Goal: Navigation & Orientation: Find specific page/section

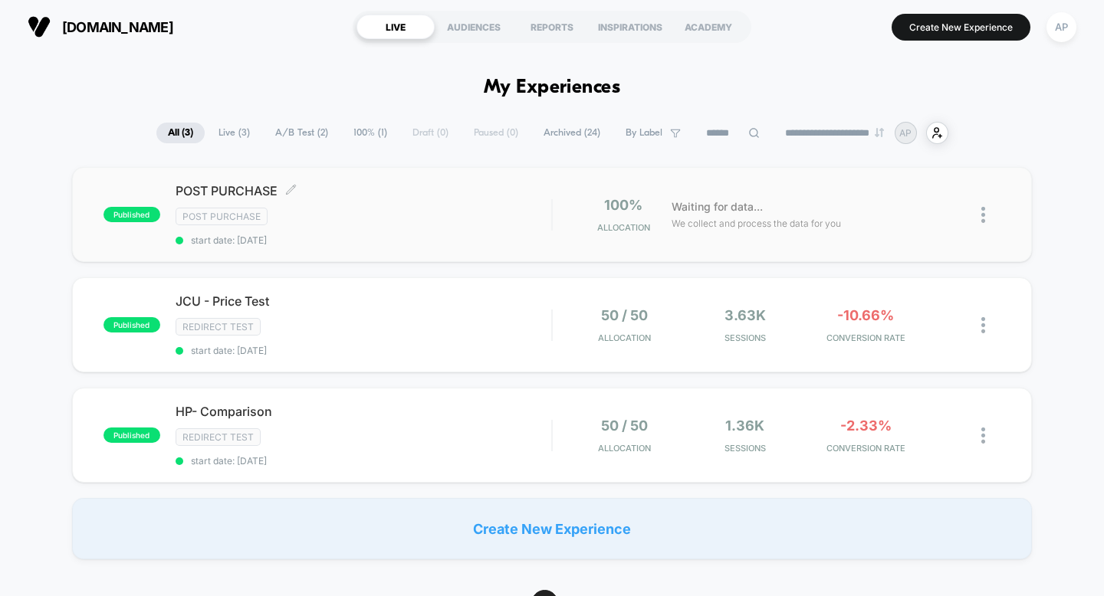
click at [194, 192] on span "POST PURCHASE Click to edit experience details" at bounding box center [364, 190] width 376 height 15
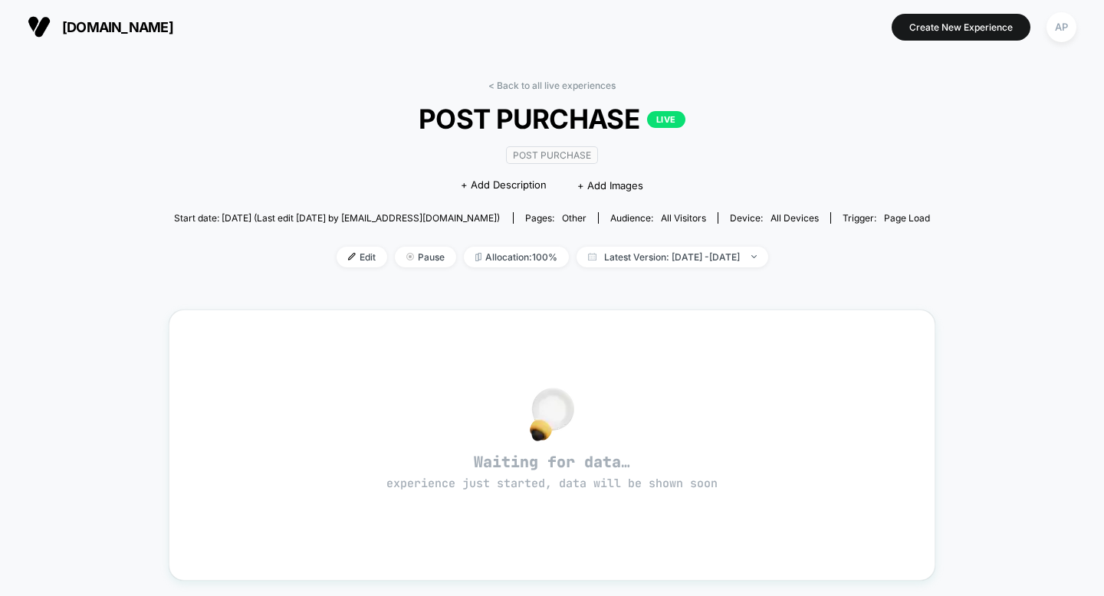
click at [962, 257] on div "< Back to all live experiences POST PURCHASE LIVE Post Purchase Click to edit e…" at bounding box center [552, 496] width 1104 height 884
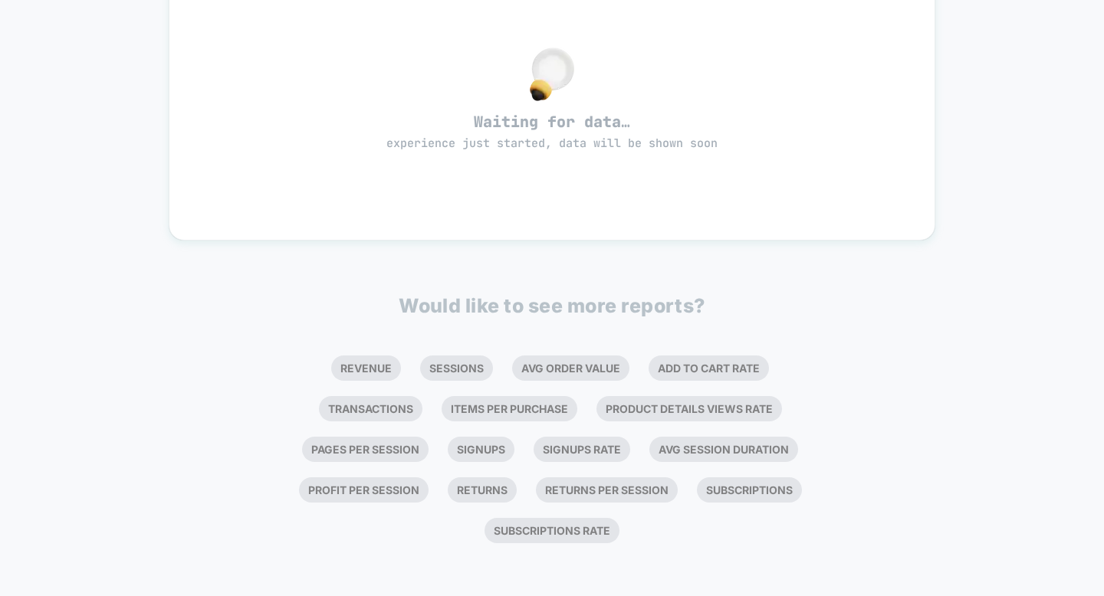
click at [1005, 221] on div "< Back to all live experiences POST PURCHASE LIVE Post Purchase Click to edit e…" at bounding box center [552, 155] width 1104 height 884
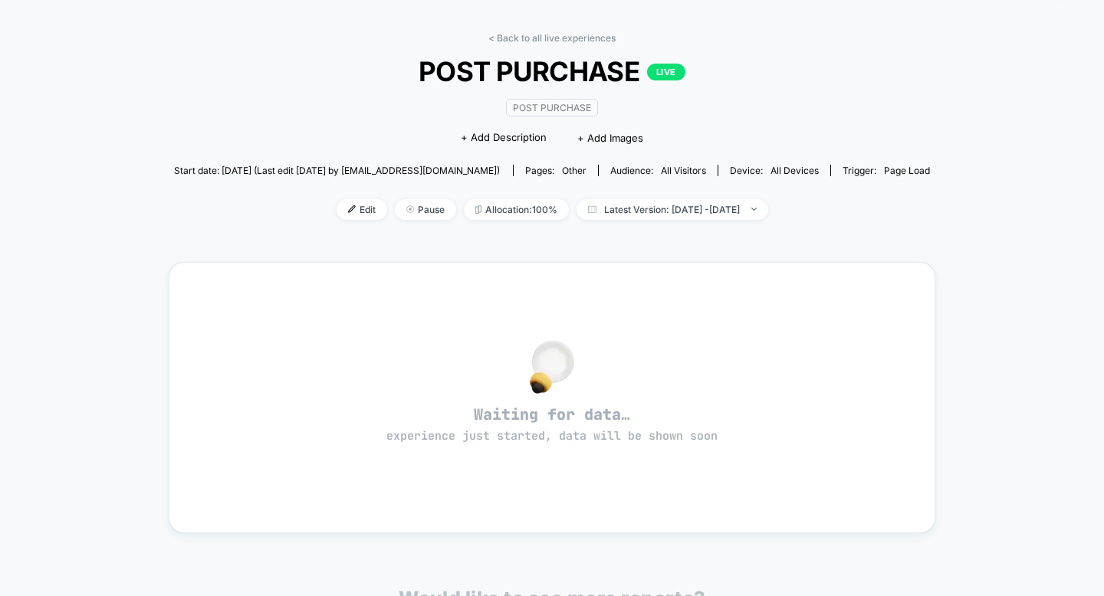
scroll to position [0, 0]
